Goal: Task Accomplishment & Management: Use online tool/utility

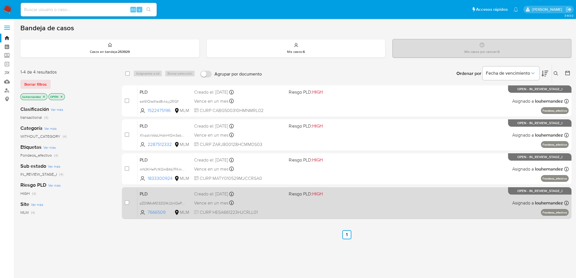
click at [273, 203] on div "Vence en un mes Vence el 11/11/2025 02:06:17" at bounding box center [239, 203] width 90 height 8
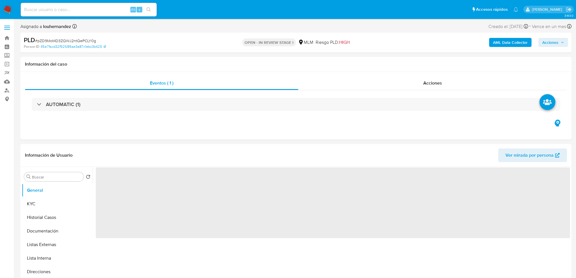
select select "10"
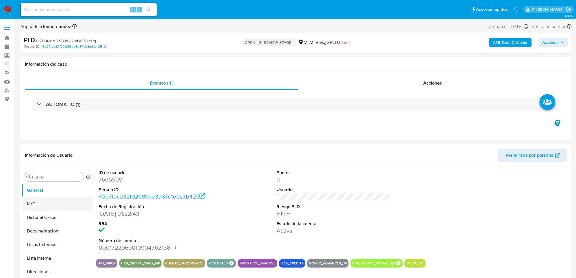
click at [51, 204] on button "KYC" at bounding box center [55, 204] width 66 height 14
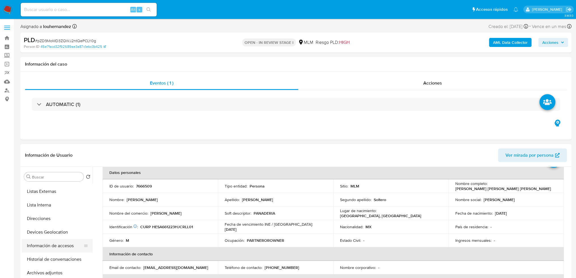
scroll to position [57, 0]
click at [55, 231] on button "Devices Geolocation" at bounding box center [55, 229] width 66 height 14
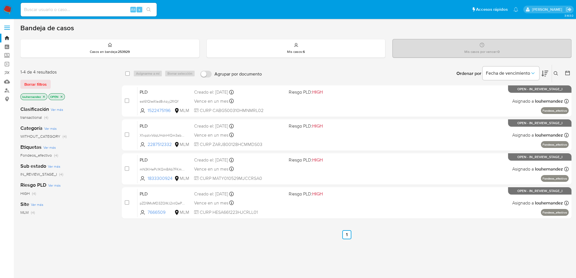
drag, startPoint x: 78, startPoint y: 16, endPoint x: 74, endPoint y: 12, distance: 5.6
click at [77, 15] on div "Alt s" at bounding box center [89, 10] width 136 height 14
click at [73, 11] on input at bounding box center [89, 9] width 136 height 7
paste input "2205619335"
type input "2205619335"
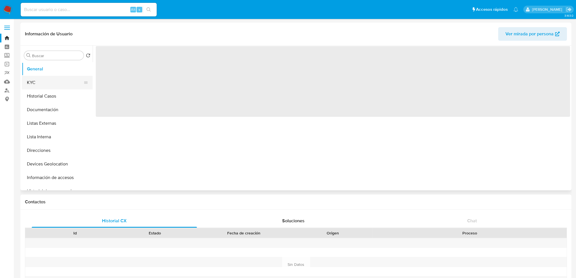
click at [61, 86] on button "KYC" at bounding box center [55, 83] width 66 height 14
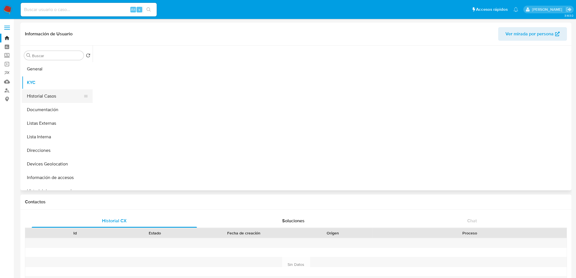
select select "10"
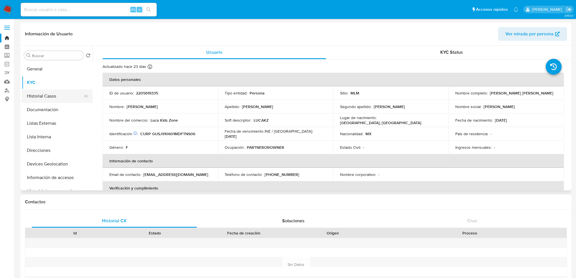
click at [61, 95] on button "Historial Casos" at bounding box center [55, 97] width 66 height 14
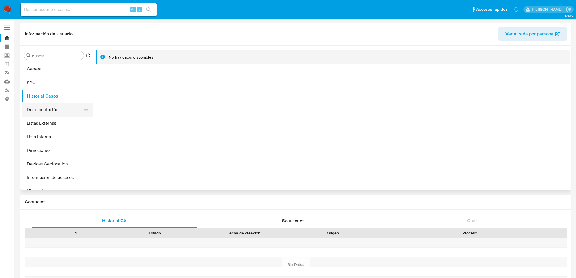
click at [37, 112] on button "Documentación" at bounding box center [55, 110] width 66 height 14
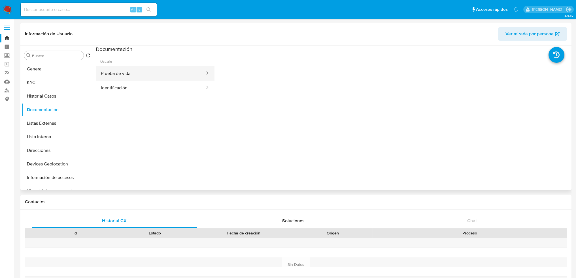
click at [130, 69] on button "Prueba de vida" at bounding box center [151, 73] width 110 height 14
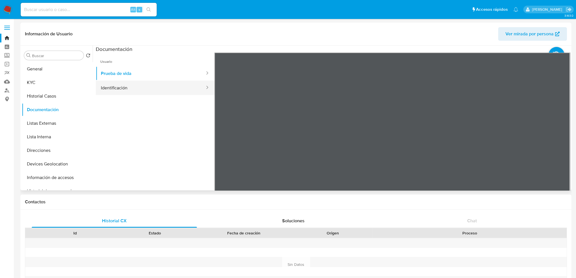
click at [122, 91] on button "Identificación" at bounding box center [151, 88] width 110 height 14
click at [199, 209] on div "Contactos" at bounding box center [295, 202] width 551 height 15
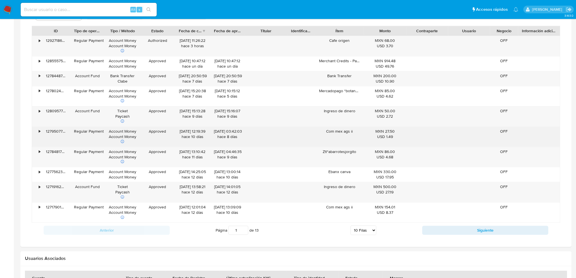
scroll to position [425, 0]
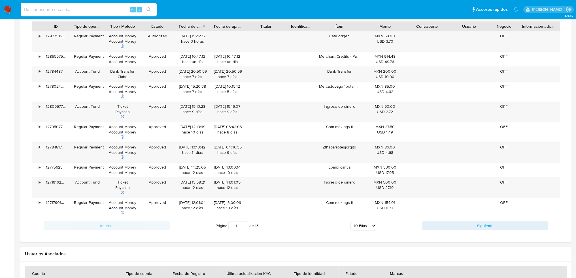
drag, startPoint x: 85, startPoint y: 8, endPoint x: 81, endPoint y: 9, distance: 3.7
click at [82, 9] on input at bounding box center [89, 9] width 136 height 7
paste input "481322088"
type input "481322088"
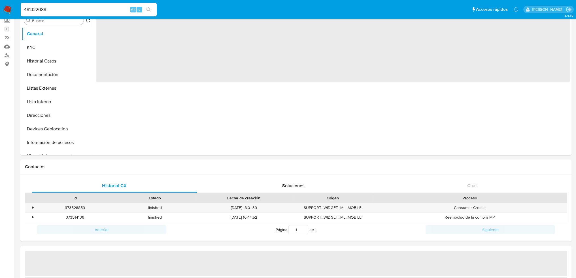
scroll to position [85, 0]
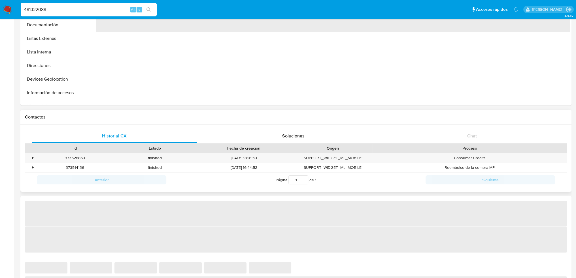
select select "10"
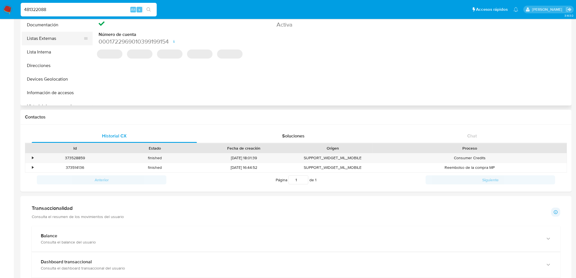
scroll to position [0, 0]
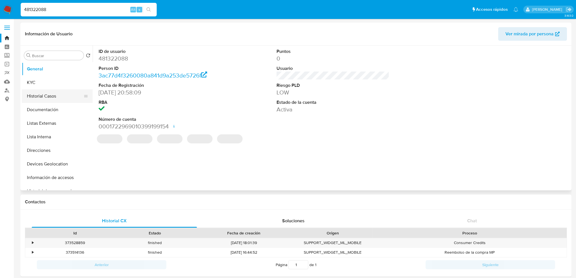
click at [41, 92] on button "Historial Casos" at bounding box center [55, 97] width 66 height 14
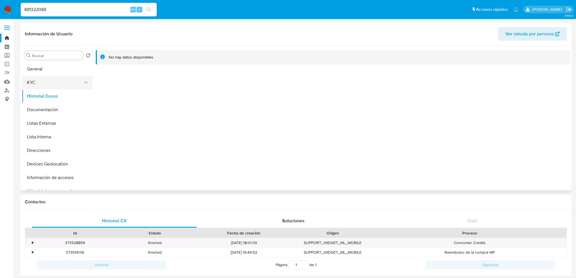
click at [48, 86] on button "KYC" at bounding box center [55, 83] width 66 height 14
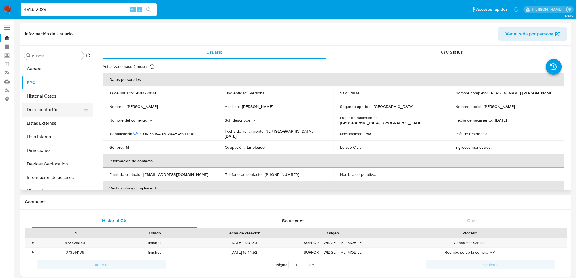
click at [51, 111] on button "Documentación" at bounding box center [55, 110] width 66 height 14
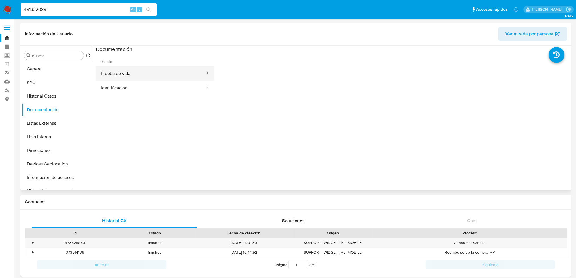
click at [142, 78] on button "Prueba de vida" at bounding box center [151, 73] width 110 height 14
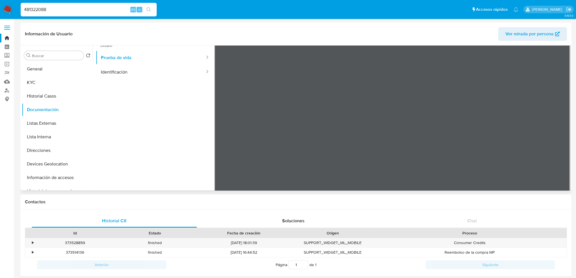
scroll to position [28, 0]
click at [122, 61] on button "Identificación" at bounding box center [151, 59] width 110 height 14
click at [7, 41] on link "Bandeja" at bounding box center [33, 38] width 67 height 9
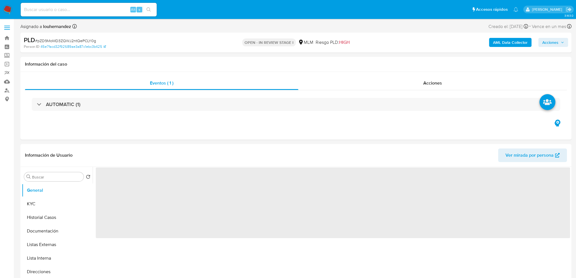
select select "10"
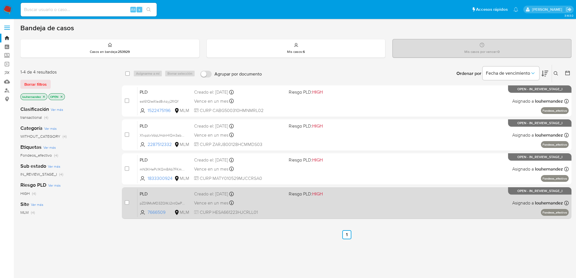
click at [261, 202] on div "Vence en un mes Vence el 11/11/2025 02:06:17" at bounding box center [239, 203] width 90 height 8
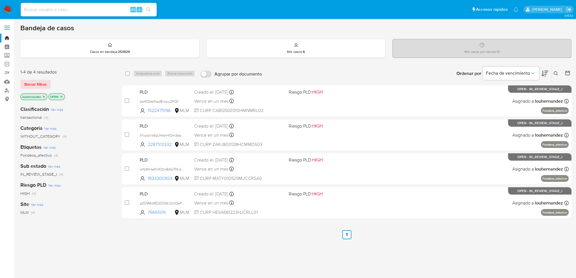
click at [51, 8] on input at bounding box center [89, 9] width 136 height 7
click at [86, 7] on input at bounding box center [89, 9] width 136 height 7
paste input "468939404"
type input "468939404"
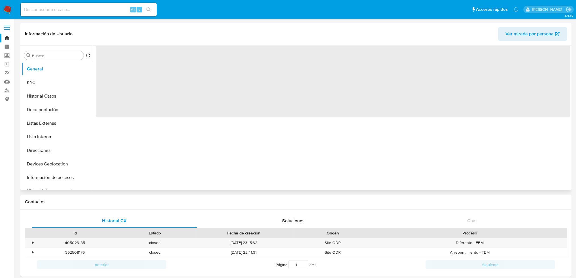
select select "10"
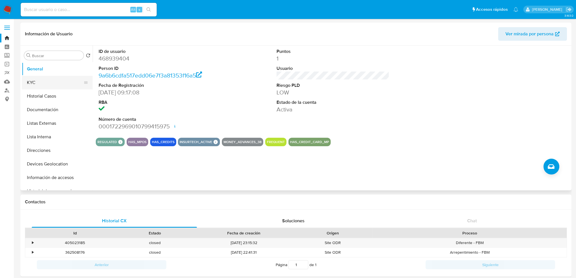
click at [46, 84] on button "KYC" at bounding box center [55, 83] width 66 height 14
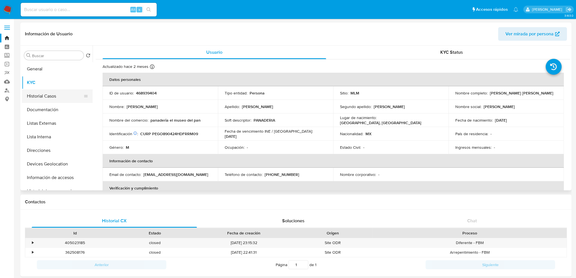
click at [54, 99] on button "Historial Casos" at bounding box center [55, 97] width 66 height 14
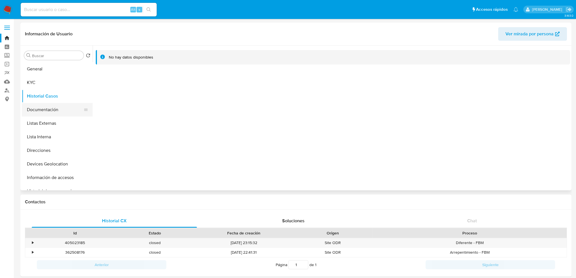
click at [52, 112] on button "Documentación" at bounding box center [55, 110] width 66 height 14
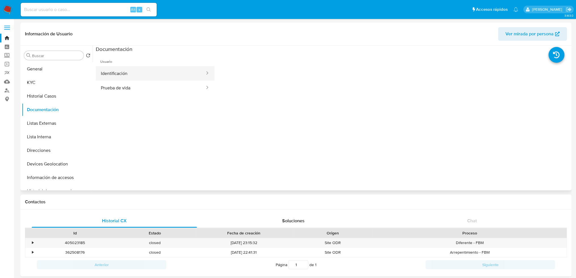
click at [138, 76] on button "Identificación" at bounding box center [151, 73] width 110 height 14
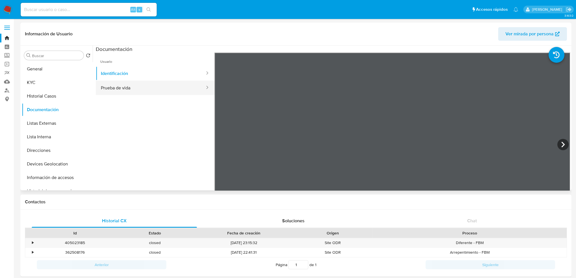
click at [150, 86] on button "Prueba de vida" at bounding box center [151, 88] width 110 height 14
click at [63, 11] on input at bounding box center [89, 9] width 136 height 7
click at [57, 6] on div "Alt s" at bounding box center [89, 10] width 136 height 14
click at [53, 7] on input at bounding box center [89, 9] width 136 height 7
paste input "288960392"
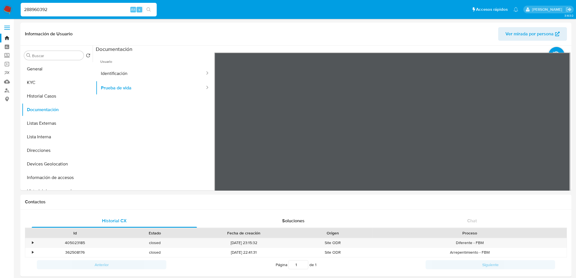
type input "288960392"
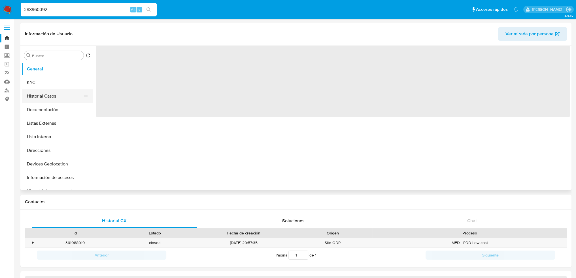
select select "10"
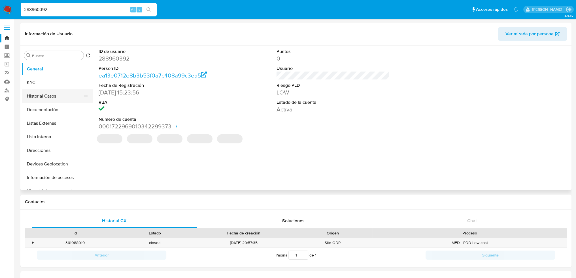
click at [59, 99] on button "Historial Casos" at bounding box center [55, 97] width 66 height 14
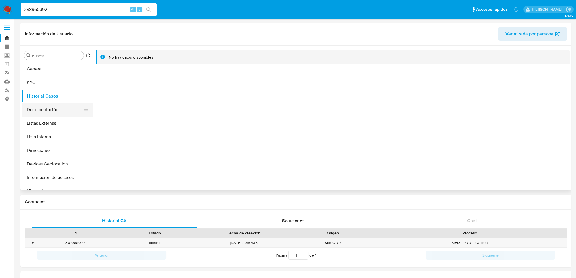
click at [59, 111] on button "Documentación" at bounding box center [55, 110] width 66 height 14
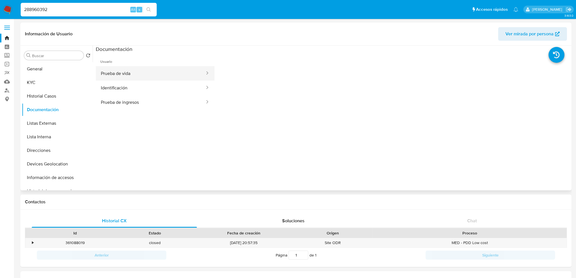
click at [138, 76] on button "Prueba de vida" at bounding box center [151, 73] width 110 height 14
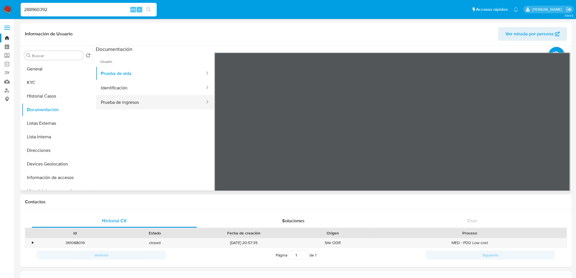
click at [133, 100] on button "Prueba de ingresos" at bounding box center [151, 102] width 110 height 14
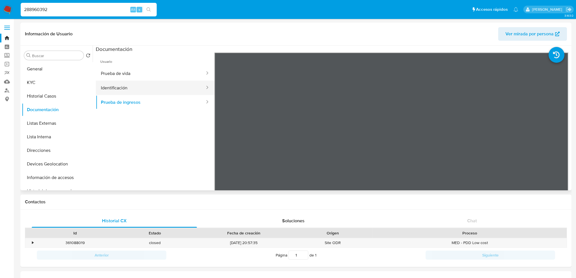
click at [129, 88] on button "Identificación" at bounding box center [151, 88] width 110 height 14
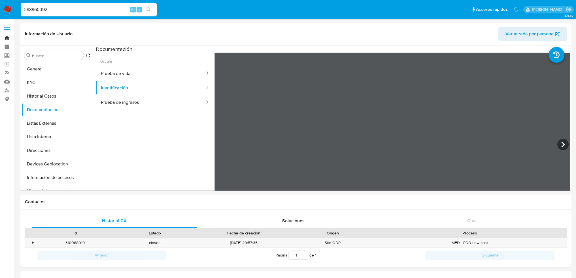
click at [7, 38] on link "Bandeja" at bounding box center [33, 38] width 67 height 9
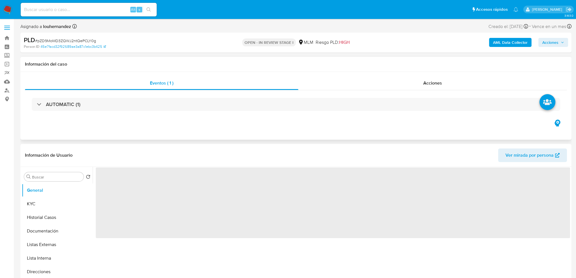
scroll to position [28, 0]
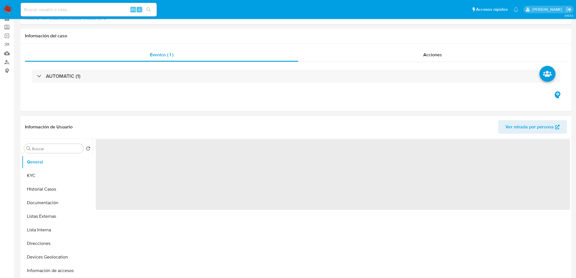
select select "10"
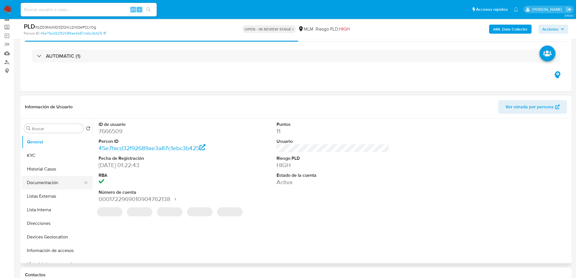
click at [57, 185] on button "Documentación" at bounding box center [55, 183] width 66 height 14
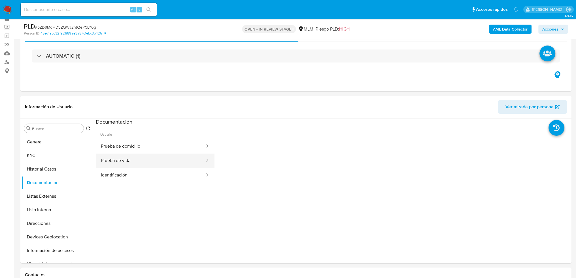
click at [157, 158] on button "Prueba de vida" at bounding box center [151, 161] width 110 height 14
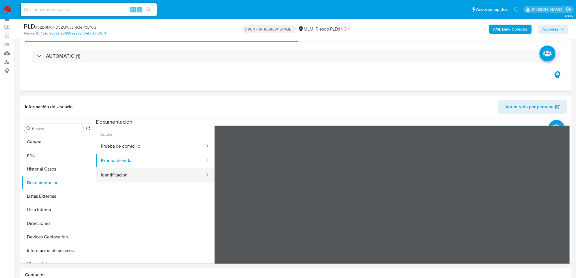
click at [157, 173] on button "Identificación" at bounding box center [151, 175] width 110 height 14
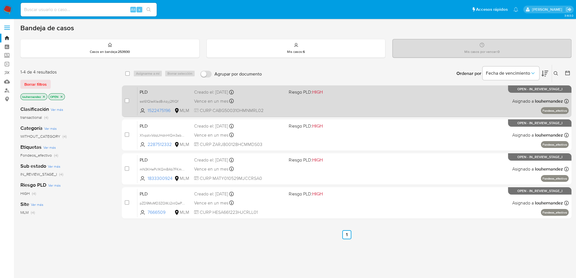
click at [309, 102] on div "PLD sst61QleA1ad8vkzyj2fllQf 1522475196 MLM Riesgo PLD: HIGH Creado el: [DATE] …" at bounding box center [352, 101] width 431 height 29
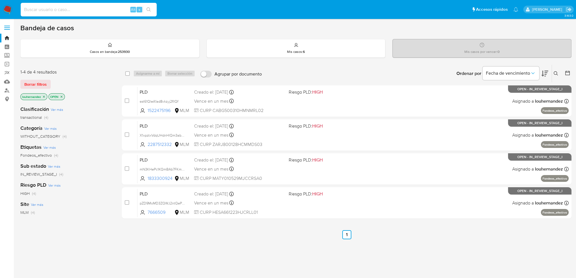
click at [95, 11] on input at bounding box center [89, 9] width 136 height 7
paste input "164589311"
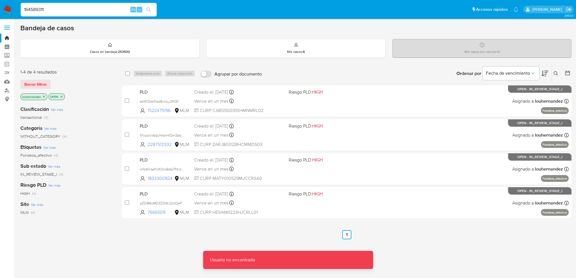
click at [76, 9] on input "164589311" at bounding box center [89, 9] width 136 height 7
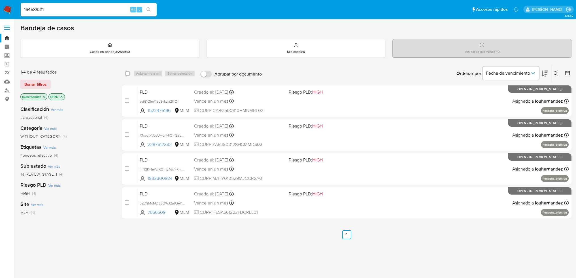
type input "164589311"
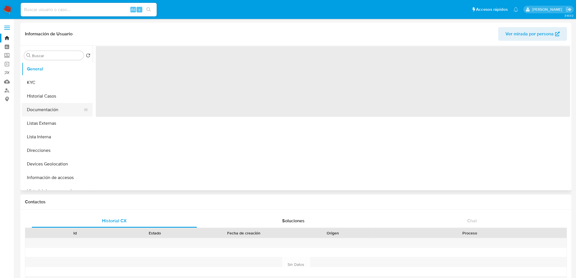
select select "10"
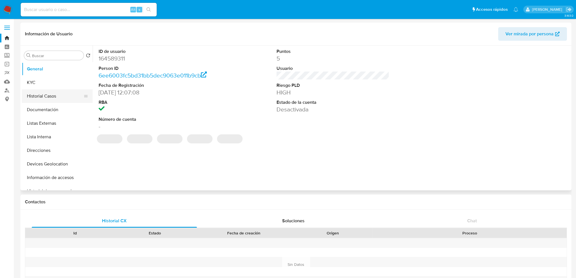
click at [60, 98] on button "Historial Casos" at bounding box center [55, 97] width 66 height 14
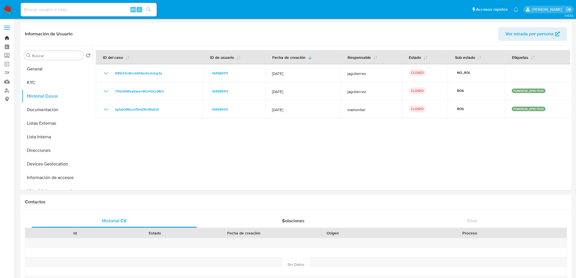
click at [6, 36] on link "Bandeja" at bounding box center [33, 38] width 67 height 9
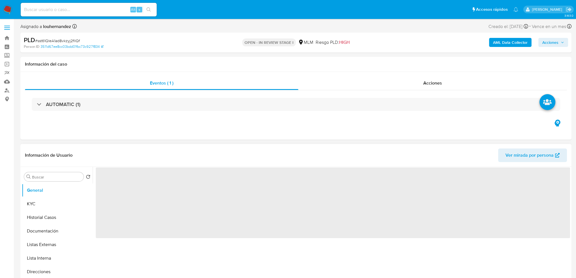
select select "10"
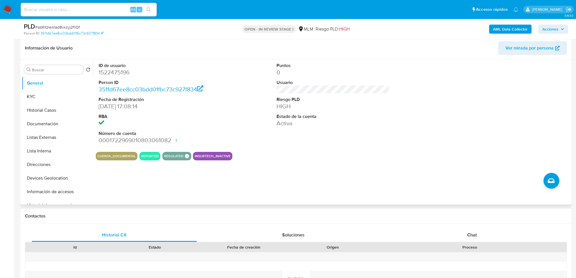
scroll to position [85, 0]
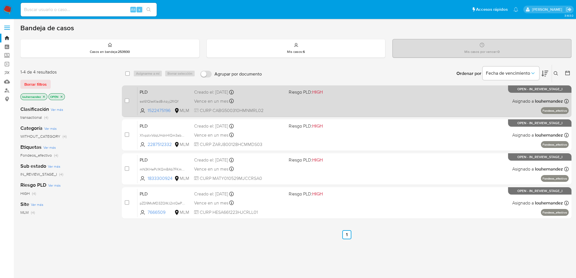
click at [259, 95] on div "PLD sst61QleA1ad8vkzyj2fllQf 1522475196 MLM Riesgo PLD: HIGH Creado el: [DATE] …" at bounding box center [352, 101] width 431 height 29
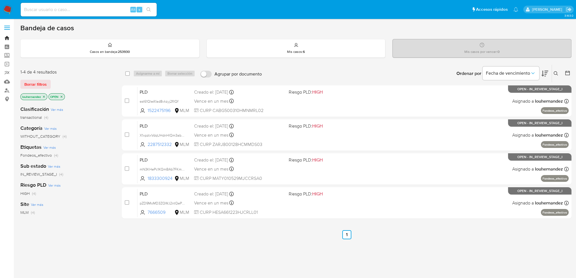
click at [5, 38] on link "Bandeja" at bounding box center [33, 38] width 67 height 9
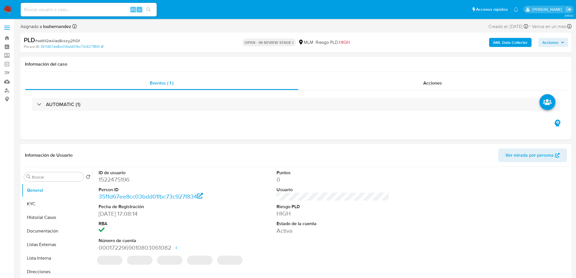
select select "10"
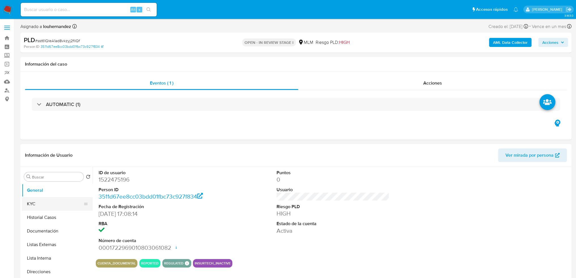
click at [49, 205] on button "KYC" at bounding box center [55, 204] width 66 height 14
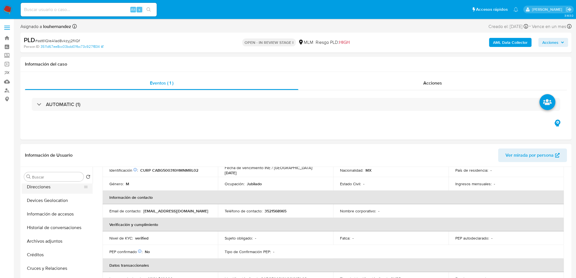
scroll to position [113, 0]
click at [58, 214] on button "Archivos adjuntos" at bounding box center [55, 213] width 66 height 14
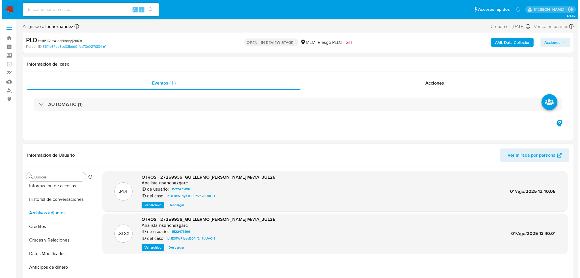
scroll to position [57, 0]
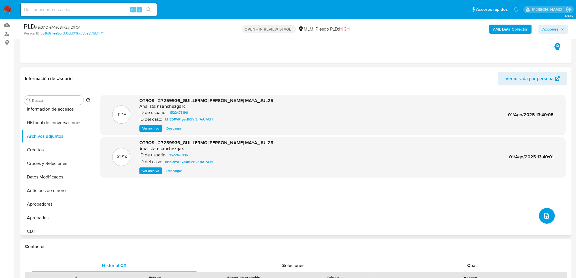
click at [542, 211] on button "upload-file" at bounding box center [547, 216] width 16 height 16
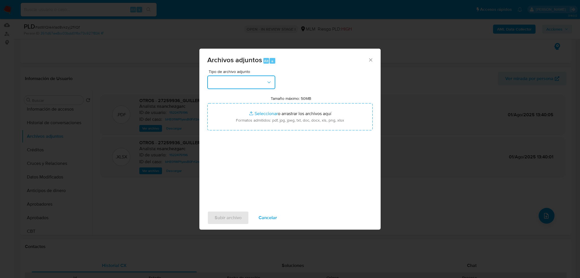
click at [247, 83] on button "button" at bounding box center [241, 83] width 68 height 14
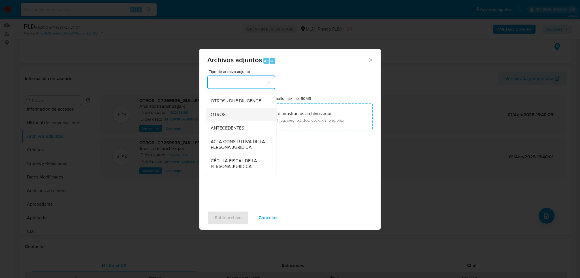
scroll to position [85, 0]
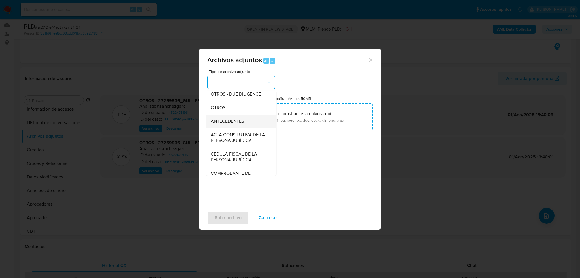
click at [226, 122] on div "ANTECEDENTES" at bounding box center [240, 122] width 58 height 14
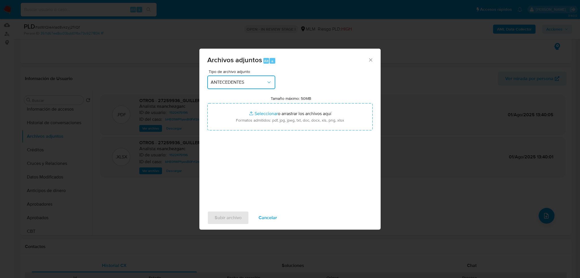
click at [249, 78] on button "ANTECEDENTES" at bounding box center [241, 83] width 68 height 14
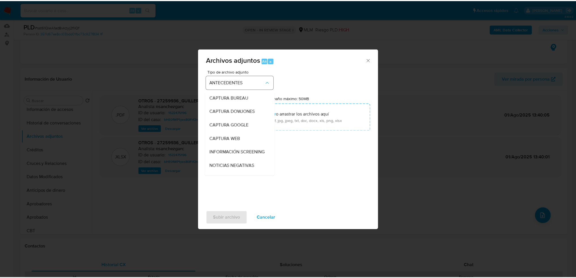
scroll to position [79, 0]
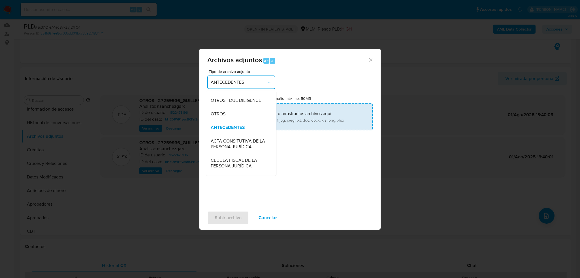
click at [221, 117] on span "OTROS" at bounding box center [218, 114] width 15 height 6
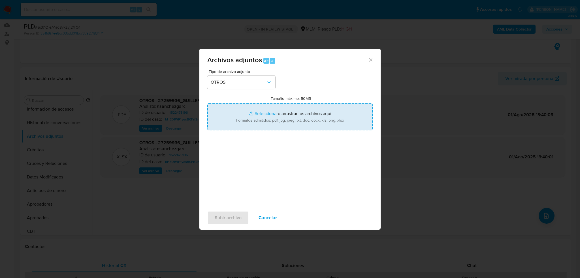
click at [272, 111] on input "Tamaño máximo: 50MB Seleccionar archivos" at bounding box center [289, 116] width 165 height 27
type input "C:\fakepath\1522475196_GUILLERMO CAMACHO BRAVO_SEP2025.docx.pdf"
click at [265, 113] on input "Tamaño máximo: 50MB Seleccionar archivos" at bounding box center [289, 116] width 165 height 27
type input "C:\fakepath\1522475196_GUILLERMO CAMACHO BRAVO_SEP2025.xlsx"
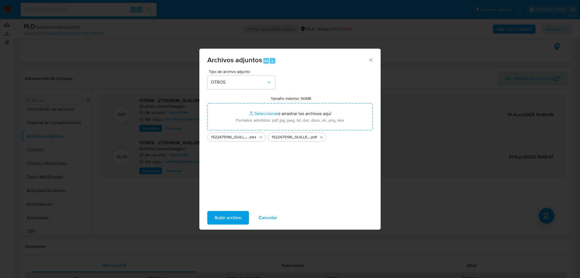
click at [231, 214] on span "Subir archivo" at bounding box center [228, 218] width 27 height 12
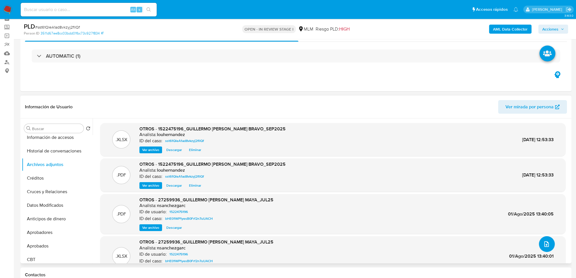
scroll to position [0, 0]
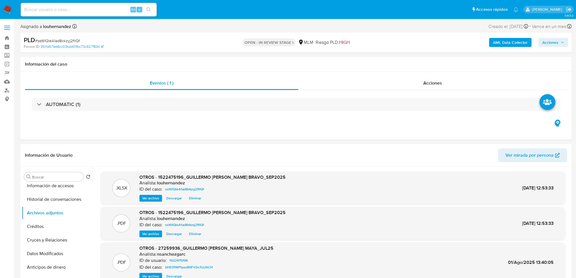
click at [557, 38] on span "Acciones" at bounding box center [550, 42] width 16 height 9
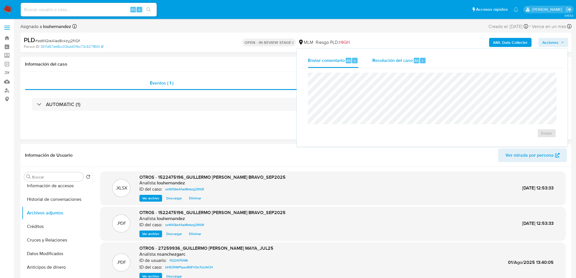
click at [398, 56] on div "Resolución del caso Alt r" at bounding box center [399, 60] width 54 height 15
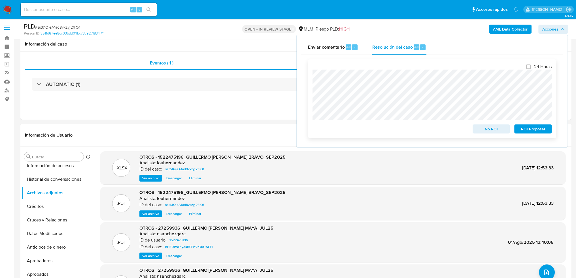
scroll to position [28, 0]
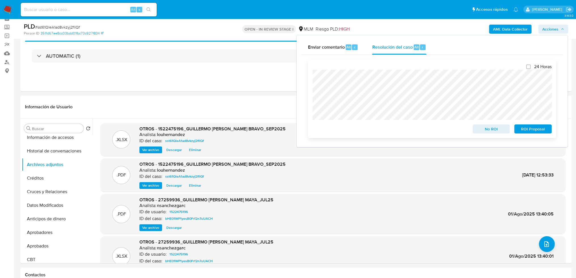
click at [524, 128] on span "ROI Proposal" at bounding box center [532, 129] width 29 height 8
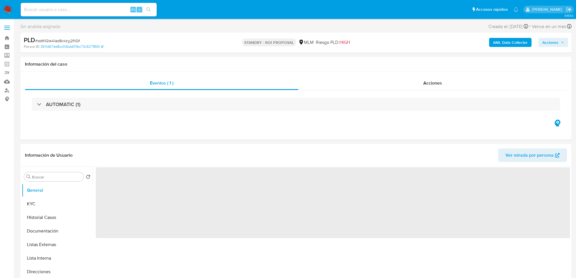
select select "10"
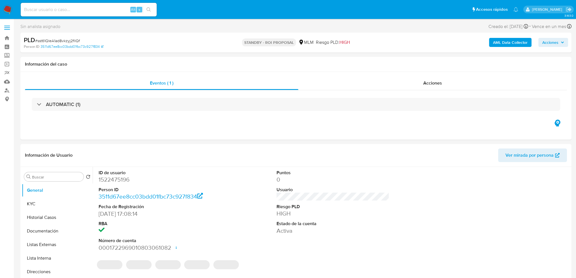
click at [557, 43] on span "Acciones" at bounding box center [550, 42] width 16 height 9
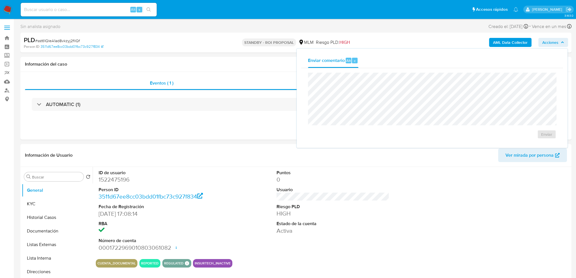
click at [555, 43] on span "Acciones" at bounding box center [550, 42] width 16 height 9
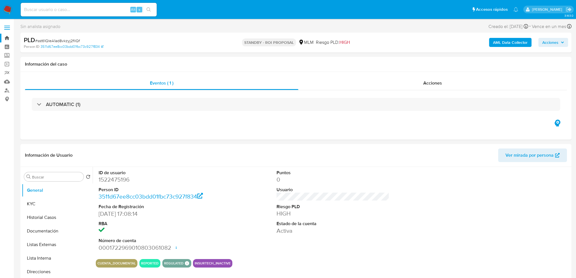
click at [8, 39] on link "Bandeja" at bounding box center [33, 38] width 67 height 9
